Goal: Task Accomplishment & Management: Manage account settings

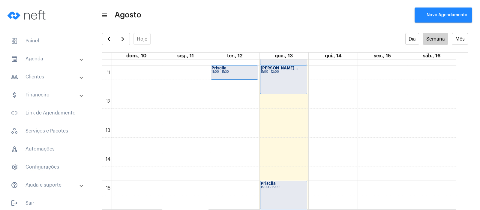
scroll to position [323, 0]
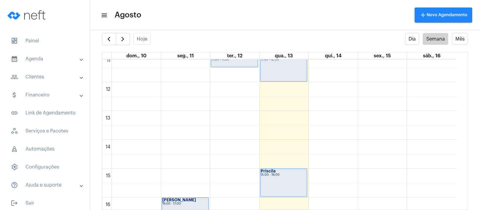
click at [332, 174] on div "00 01 02 03 04 05 06 07 08 09 10 11 12 13 14 15 16 17 18 19 20 21 22 23 [PERSON…" at bounding box center [279, 82] width 354 height 691
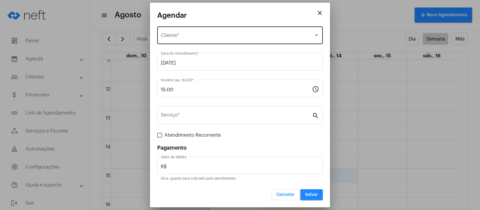
click at [197, 37] on span "Selecione o Cliente" at bounding box center [237, 36] width 153 height 5
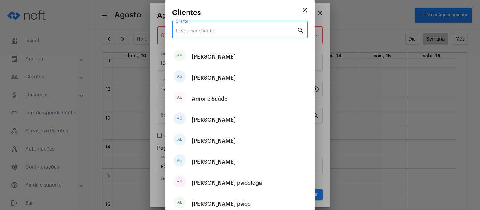
click at [196, 31] on input "Cliente" at bounding box center [236, 30] width 121 height 5
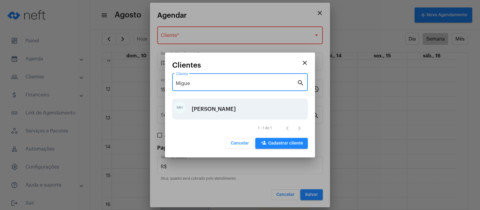
type input "Migue"
click at [211, 108] on div "[PERSON_NAME]" at bounding box center [214, 109] width 44 height 18
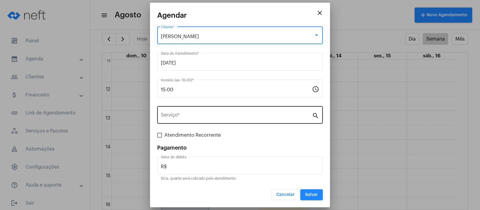
click at [196, 107] on div "Serviço *" at bounding box center [236, 114] width 151 height 19
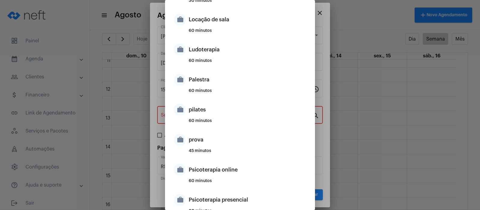
scroll to position [356, 0]
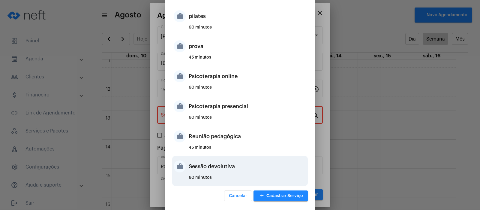
click at [198, 171] on div "Sessão devolutiva" at bounding box center [248, 166] width 118 height 18
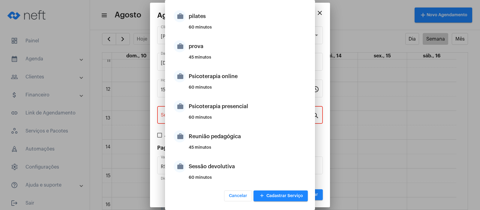
type input "Sessão devolutiva"
type input "R$ 0"
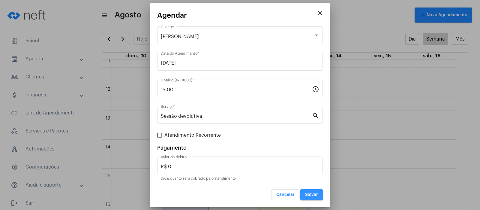
click at [308, 195] on span "Salvar" at bounding box center [311, 194] width 13 height 4
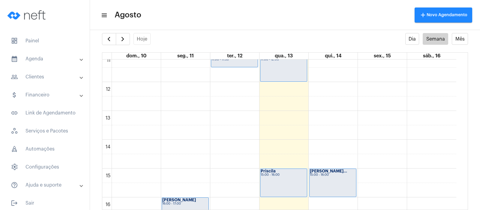
scroll to position [285, 0]
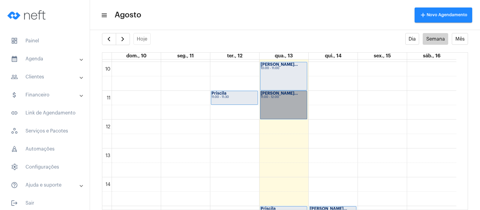
drag, startPoint x: 269, startPoint y: 109, endPoint x: 262, endPoint y: 109, distance: 6.6
click at [262, 109] on link "[PERSON_NAME]... 11:00 - 12:00" at bounding box center [283, 105] width 47 height 28
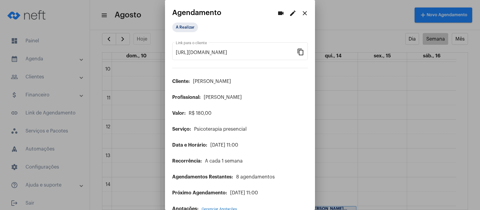
click at [289, 13] on mat-icon "edit" at bounding box center [292, 13] width 7 height 7
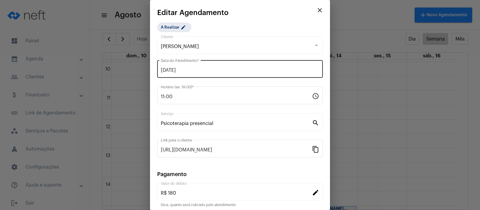
click at [185, 65] on div "[DATE] Data do Atendimento *" at bounding box center [240, 68] width 158 height 19
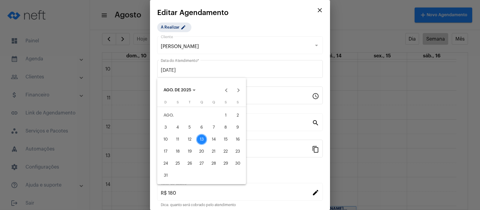
click at [225, 139] on div "15" at bounding box center [225, 139] width 11 height 11
type input "[DATE]"
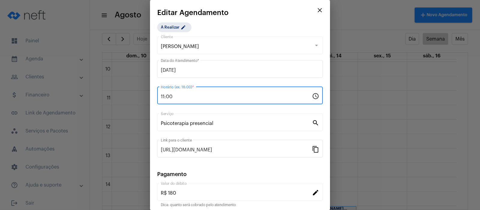
drag, startPoint x: 173, startPoint y: 96, endPoint x: 155, endPoint y: 96, distance: 17.7
click at [155, 96] on mat-dialog-container "close Editar Agendamento A Realizar edit [PERSON_NAME] Cliente [DATE] Data do A…" at bounding box center [240, 105] width 180 height 210
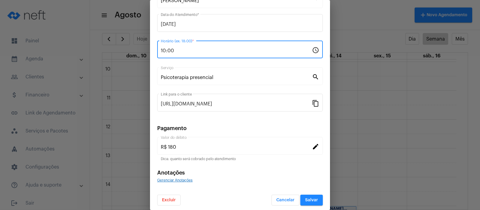
scroll to position [49, 0]
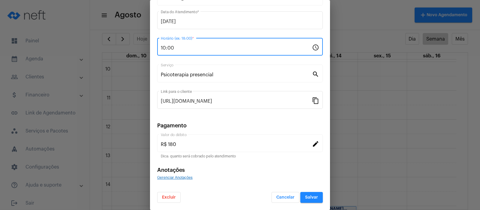
type input "10:00"
click at [305, 197] on span "Salvar" at bounding box center [311, 197] width 13 height 4
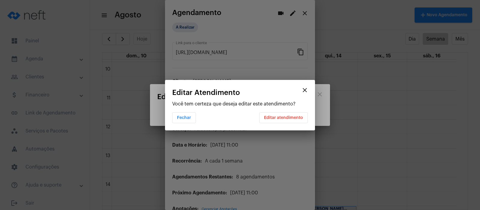
scroll to position [0, 0]
click at [278, 113] on button "Editar atendimento" at bounding box center [283, 117] width 49 height 11
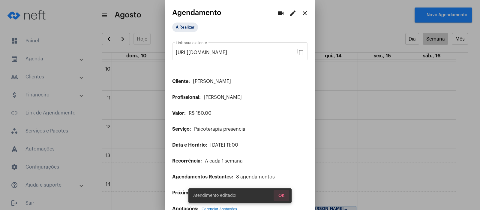
click at [279, 197] on span "OK" at bounding box center [281, 195] width 6 height 4
click at [280, 191] on button "OK" at bounding box center [281, 195] width 16 height 11
click at [280, 195] on span "OK" at bounding box center [281, 195] width 6 height 4
click at [301, 13] on mat-icon "close" at bounding box center [304, 13] width 7 height 7
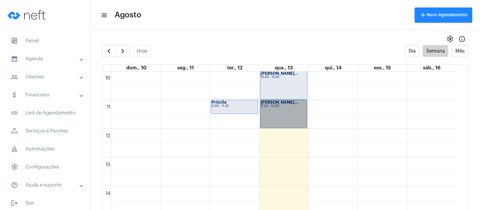
scroll to position [248, 0]
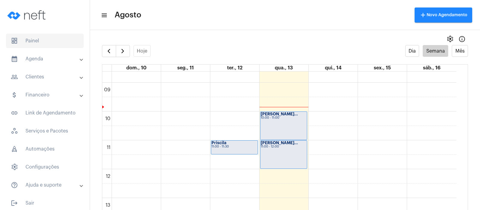
click at [34, 43] on span "dashboard Painel" at bounding box center [45, 41] width 78 height 14
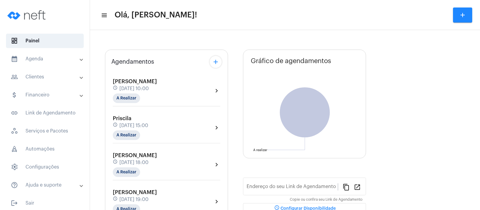
type input "[URL][DOMAIN_NAME]"
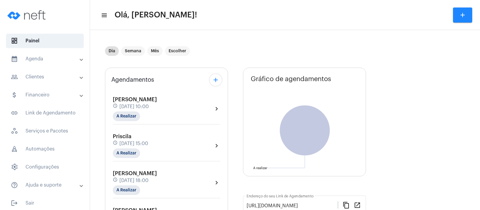
click at [33, 58] on mat-panel-title "calendar_month_outlined Agenda" at bounding box center [45, 58] width 69 height 7
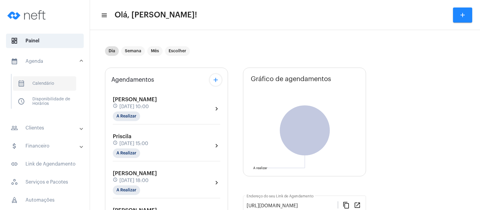
click at [41, 84] on span "calendar_month_outlined Calendário" at bounding box center [44, 83] width 63 height 14
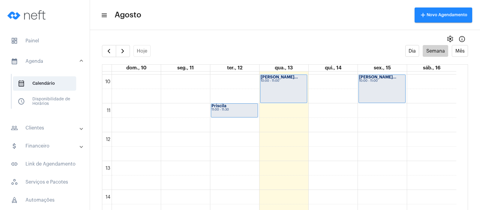
scroll to position [285, 0]
